Goal: Information Seeking & Learning: Learn about a topic

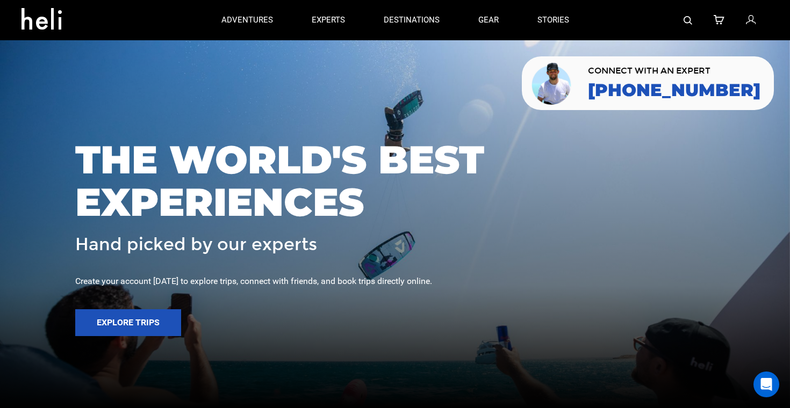
click at [695, 19] on div at bounding box center [678, 20] width 181 height 40
click at [687, 19] on img at bounding box center [687, 20] width 9 height 9
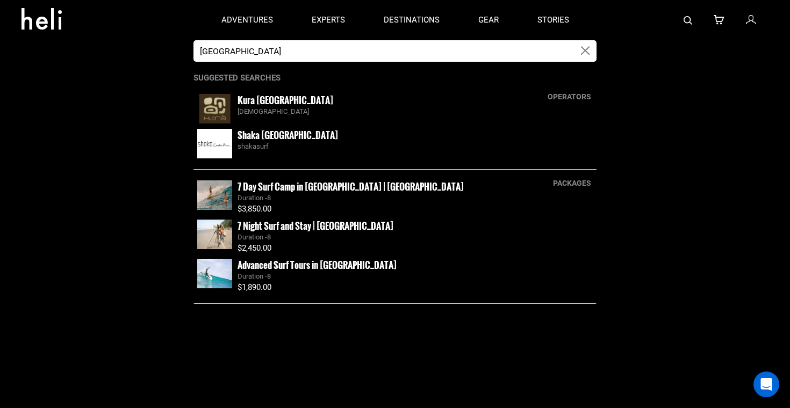
type input "[GEOGRAPHIC_DATA]"
click at [270, 101] on small "Kura [GEOGRAPHIC_DATA]" at bounding box center [286, 99] width 96 height 13
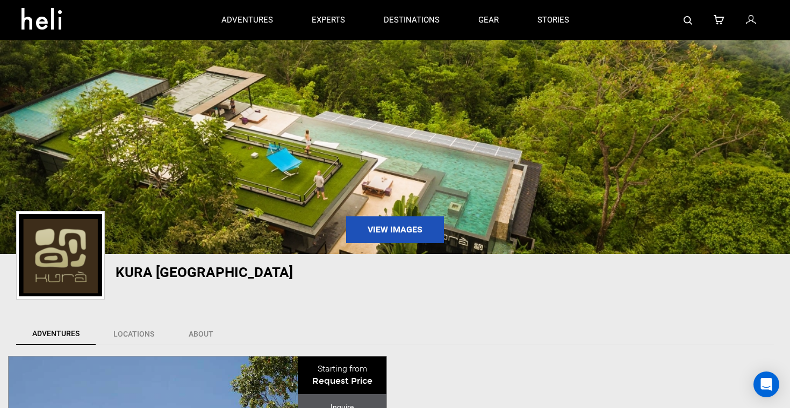
click at [688, 21] on img at bounding box center [687, 20] width 9 height 9
click at [689, 18] on img at bounding box center [687, 20] width 9 height 9
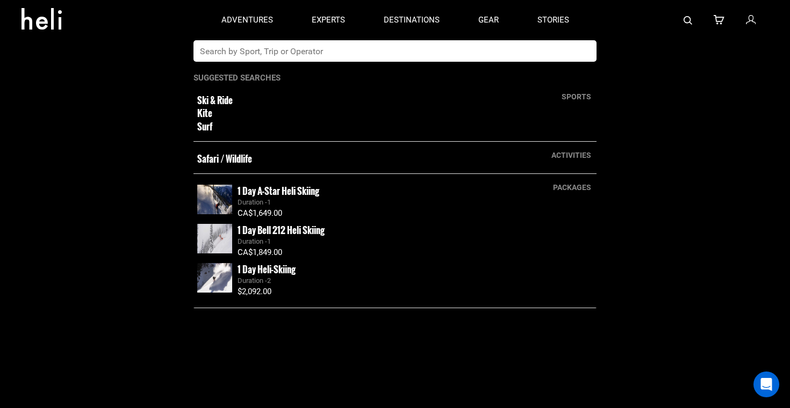
click at [307, 55] on input "text" at bounding box center [383, 50] width 381 height 21
type input "[GEOGRAPHIC_DATA]"
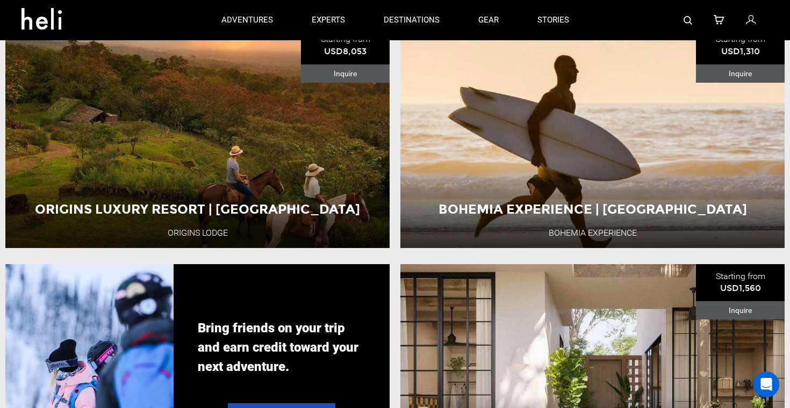
scroll to position [1573, 0]
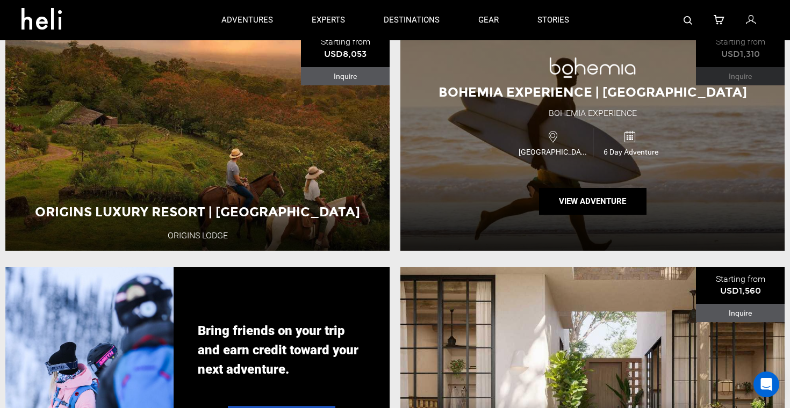
click at [519, 163] on div "Bohemia Experience | [GEOGRAPHIC_DATA] Bohemia Experience [GEOGRAPHIC_DATA] 6 D…" at bounding box center [592, 140] width 384 height 221
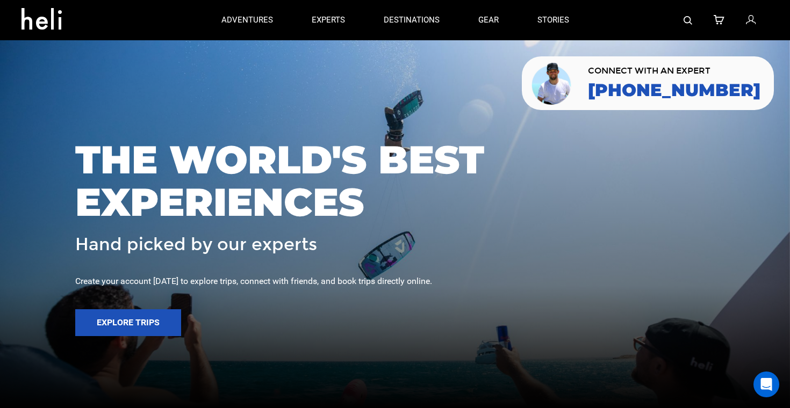
click at [683, 19] on img at bounding box center [687, 20] width 9 height 9
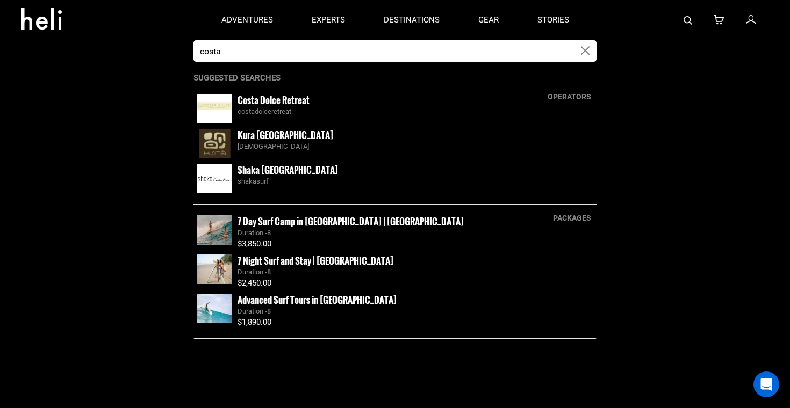
type input "costa"
click at [296, 138] on div "Kura Costa Rica kuracostarica" at bounding box center [415, 140] width 355 height 23
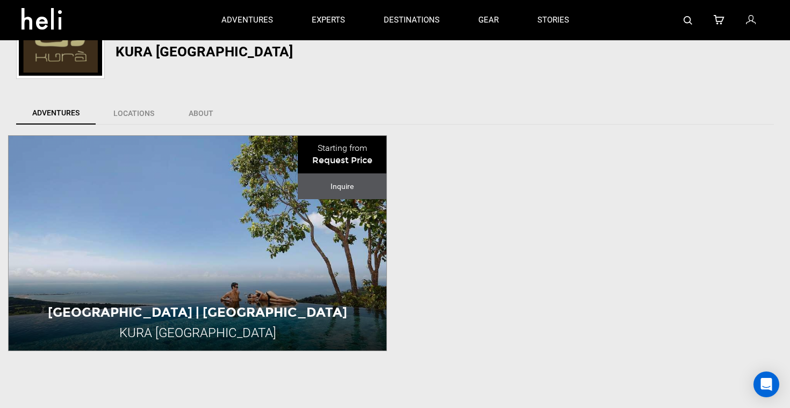
scroll to position [271, 0]
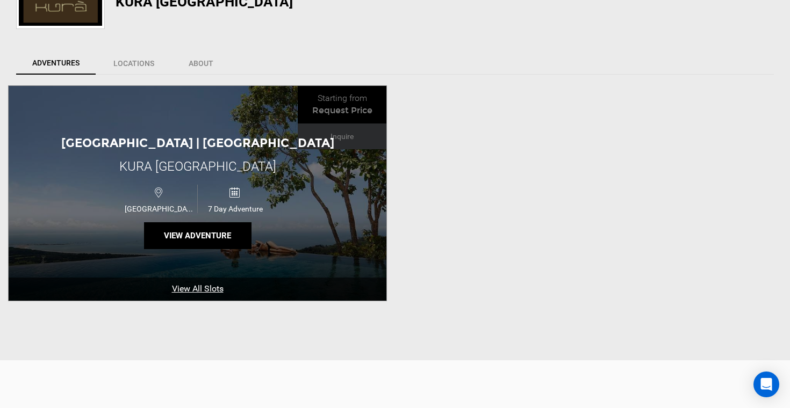
click at [296, 206] on div "Costa Rica 7 Day Adventure" at bounding box center [197, 198] width 227 height 35
